Goal: Find specific page/section: Find specific page/section

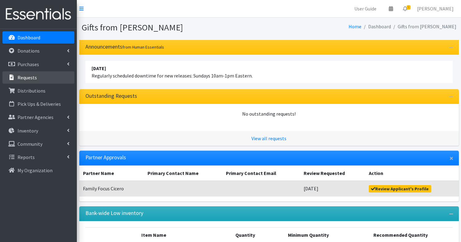
click at [30, 75] on p "Requests" at bounding box center [27, 77] width 19 height 6
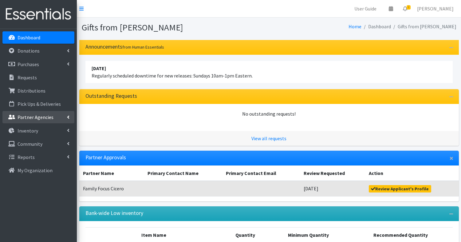
click at [35, 121] on link "Partner Agencies" at bounding box center [38, 117] width 72 height 12
click at [36, 128] on link "All Partners" at bounding box center [38, 131] width 72 height 12
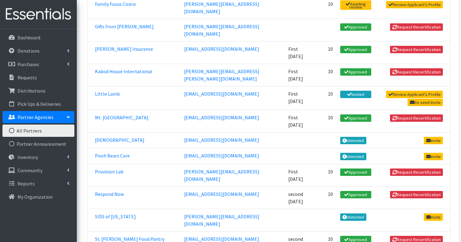
scroll to position [237, 0]
click at [116, 191] on link "Respond Now" at bounding box center [109, 194] width 29 height 6
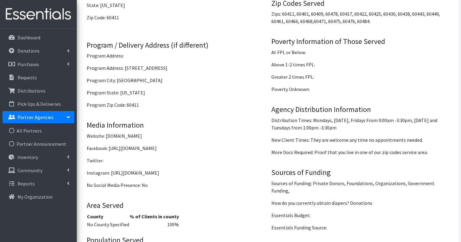
scroll to position [603, 0]
